Goal: Browse casually: Explore the website without a specific task or goal

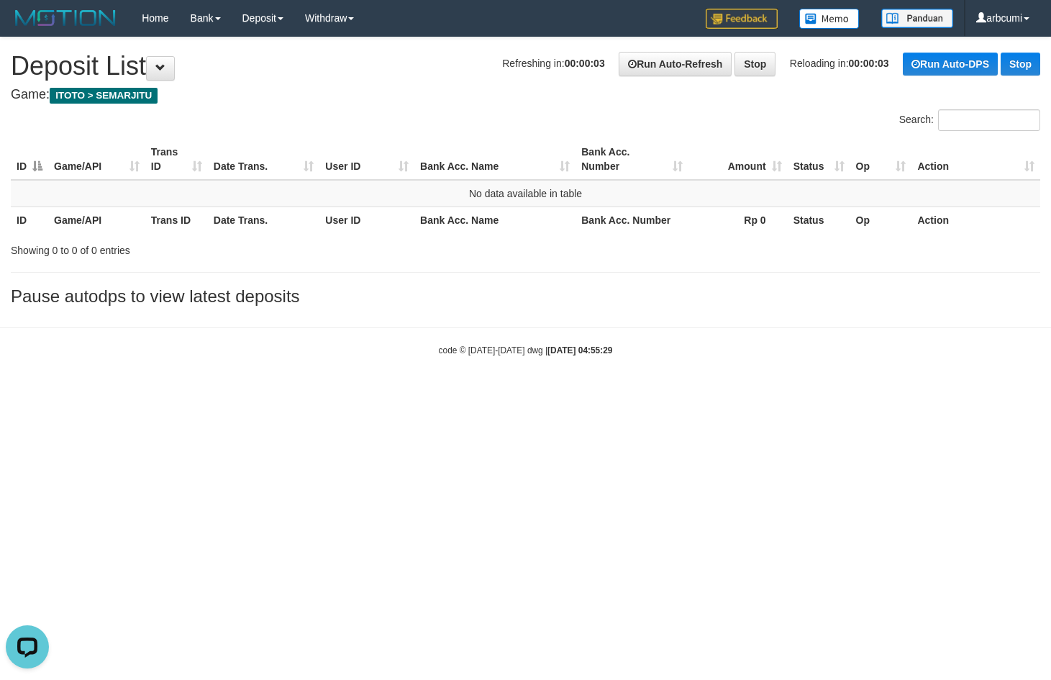
drag, startPoint x: 597, startPoint y: 366, endPoint x: 578, endPoint y: 367, distance: 19.4
click at [597, 367] on body "Toggle navigation Home Bank Account List Load By Website Group [ITOTO] SEMARJIT…" at bounding box center [525, 196] width 1051 height 393
